Goal: Information Seeking & Learning: Learn about a topic

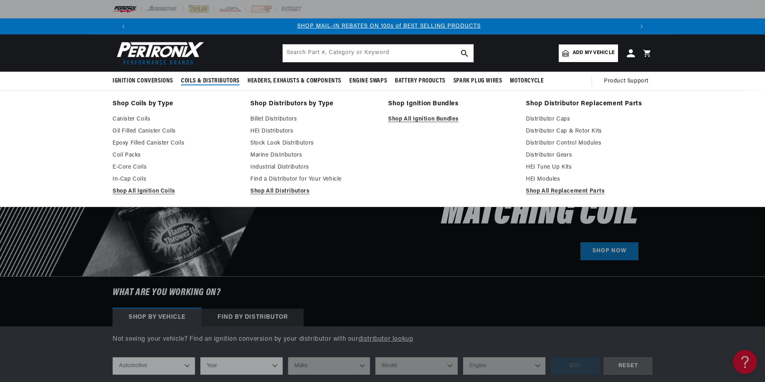
scroll to position [0, 500]
click at [276, 156] on link "Marine Distributors" at bounding box center [313, 156] width 127 height 10
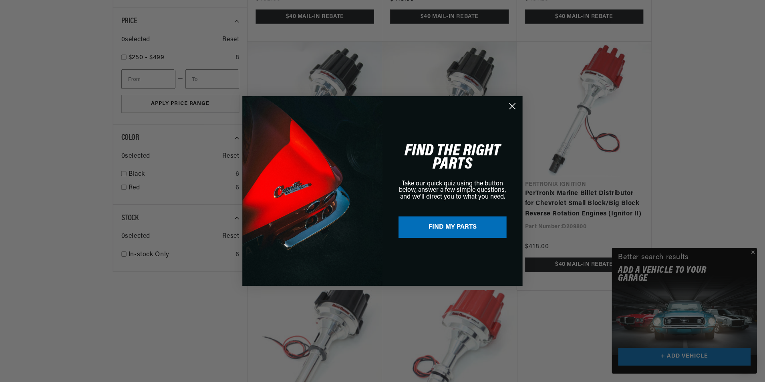
scroll to position [0, 500]
click at [513, 104] on circle "Close dialog" at bounding box center [512, 105] width 13 height 13
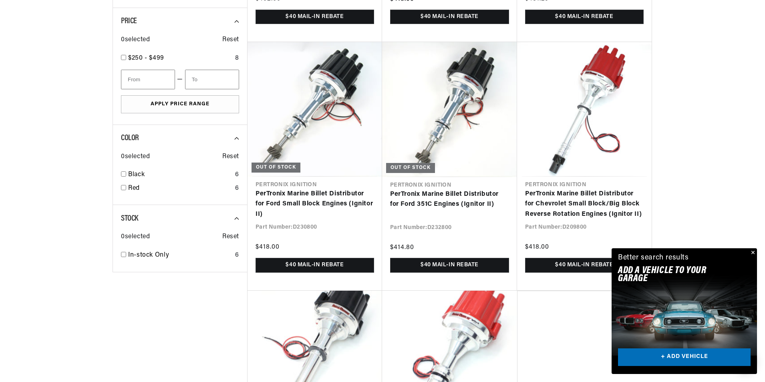
click at [751, 252] on button "Close" at bounding box center [753, 253] width 10 height 10
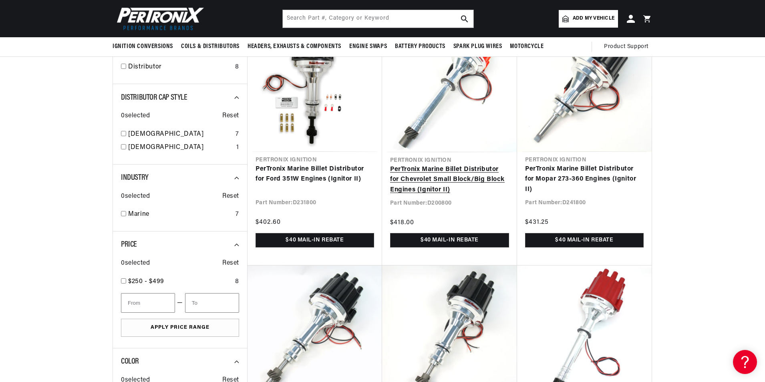
scroll to position [280, 0]
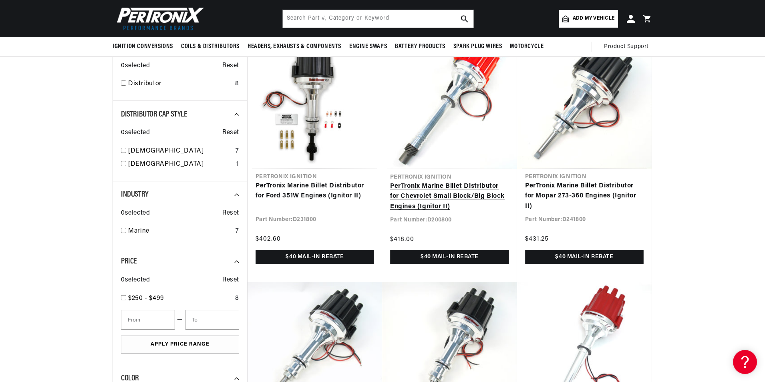
click at [433, 195] on link "PerTronix Marine Billet Distributor for Chevrolet Small Block/Big Block Engines…" at bounding box center [449, 196] width 119 height 31
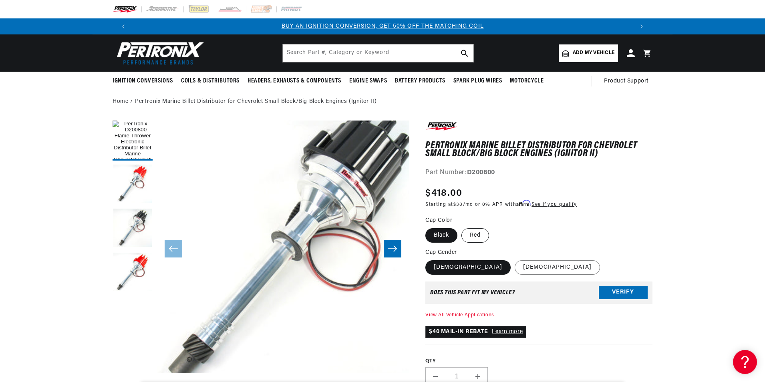
click at [478, 236] on label "Red" at bounding box center [475, 235] width 28 height 14
click at [462, 227] on input "Red" at bounding box center [461, 227] width 0 height 0
radio input "true"
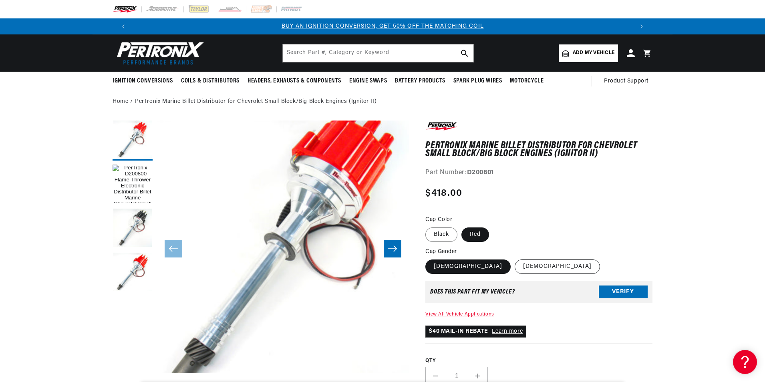
click at [515, 270] on label "[DEMOGRAPHIC_DATA]" at bounding box center [557, 267] width 85 height 14
click at [515, 258] on input "[DEMOGRAPHIC_DATA]" at bounding box center [515, 258] width 0 height 0
radio input "true"
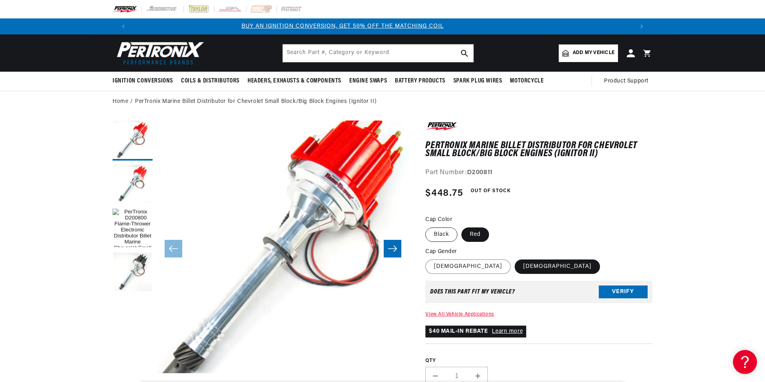
click at [445, 236] on label "Black" at bounding box center [441, 235] width 32 height 14
click at [428, 226] on input "Black" at bounding box center [427, 226] width 0 height 0
radio input "true"
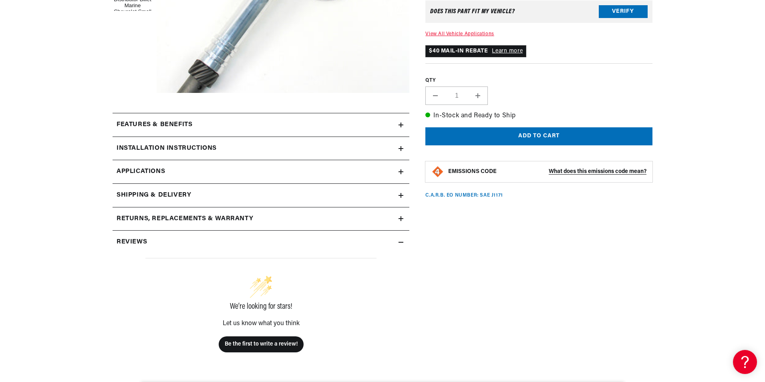
scroll to position [0, 1001]
click at [179, 175] on link "Applications" at bounding box center [261, 172] width 297 height 24
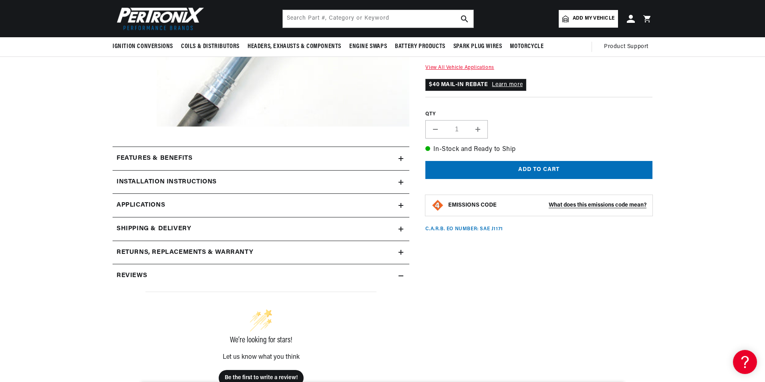
click at [399, 182] on icon at bounding box center [401, 182] width 5 height 0
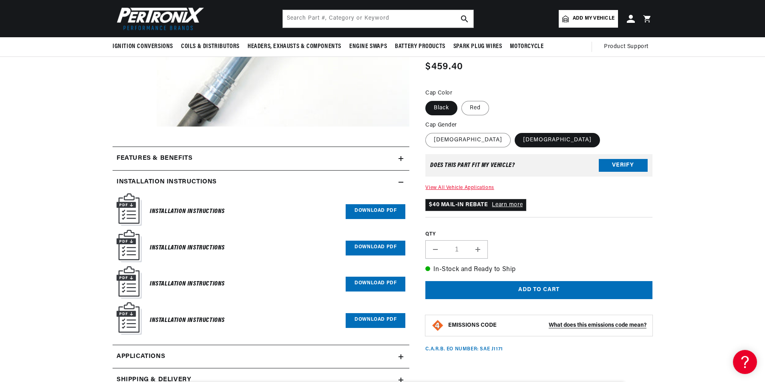
click at [199, 163] on div "Features & Benefits" at bounding box center [256, 158] width 286 height 10
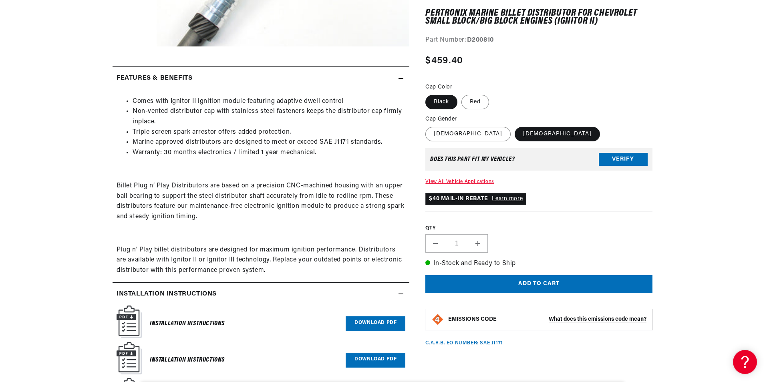
scroll to position [0, 1001]
drag, startPoint x: 515, startPoint y: 42, endPoint x: 469, endPoint y: 36, distance: 46.5
click at [469, 36] on div "Part Number: D200810" at bounding box center [538, 41] width 227 height 10
drag, startPoint x: 469, startPoint y: 36, endPoint x: 472, endPoint y: 43, distance: 8.1
click at [476, 40] on strong "D200810" at bounding box center [480, 40] width 27 height 6
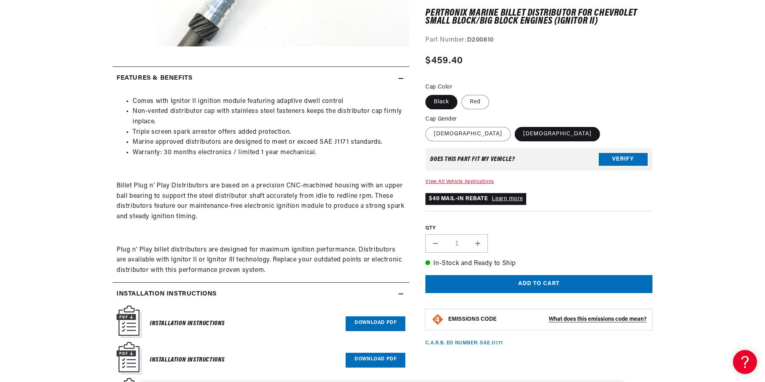
click at [478, 40] on strong "D200810" at bounding box center [480, 40] width 27 height 6
drag, startPoint x: 478, startPoint y: 40, endPoint x: 488, endPoint y: -3, distance: 44.5
drag, startPoint x: 488, startPoint y: -3, endPoint x: 478, endPoint y: 42, distance: 46.5
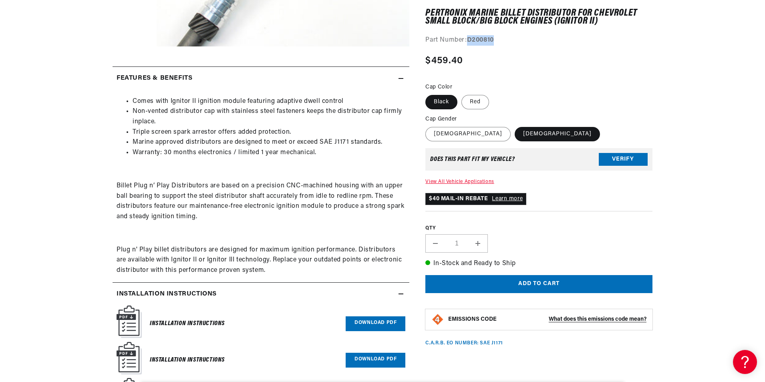
click at [478, 42] on strong "D200810" at bounding box center [480, 40] width 27 height 6
drag, startPoint x: 478, startPoint y: 42, endPoint x: 520, endPoint y: 53, distance: 44.1
click at [532, 57] on div "Regular price $459.40 Sale price $459.40 Regular price Save % Unit price / per …" at bounding box center [538, 65] width 227 height 23
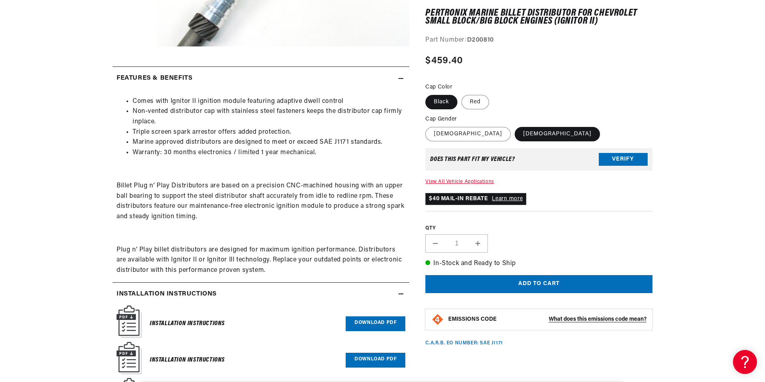
click at [484, 44] on div "Part Number: D200810" at bounding box center [538, 41] width 227 height 10
click at [484, 41] on strong "D200810" at bounding box center [480, 40] width 27 height 6
